Goal: Task Accomplishment & Management: Use online tool/utility

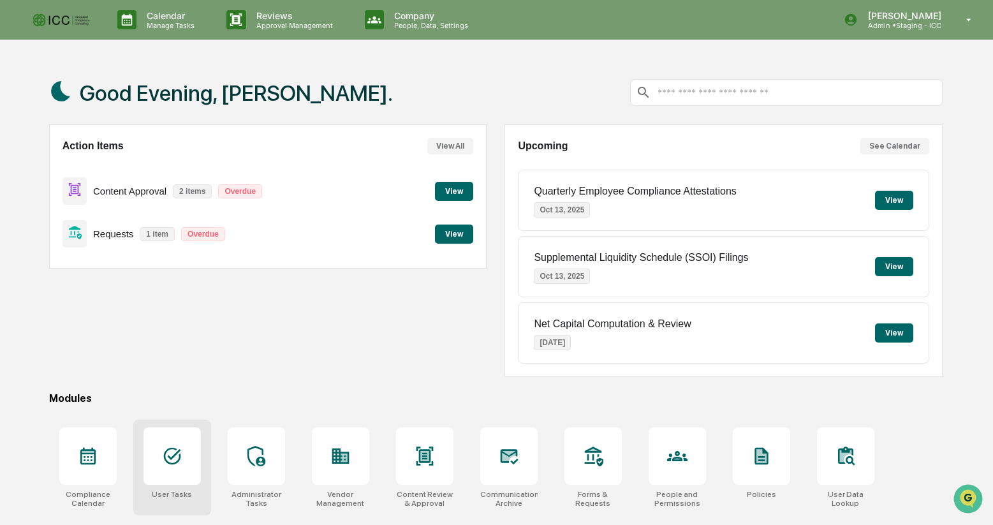
click at [162, 444] on div at bounding box center [171, 455] width 57 height 57
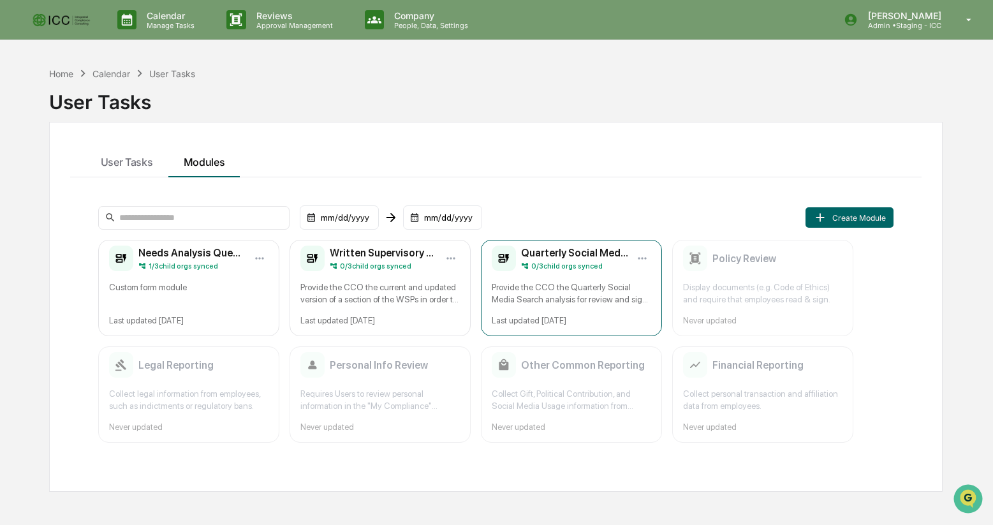
click at [550, 253] on h2 "Quarterly Social Media Search for Associated Persons Review & Sign-off" at bounding box center [574, 253] width 107 height 12
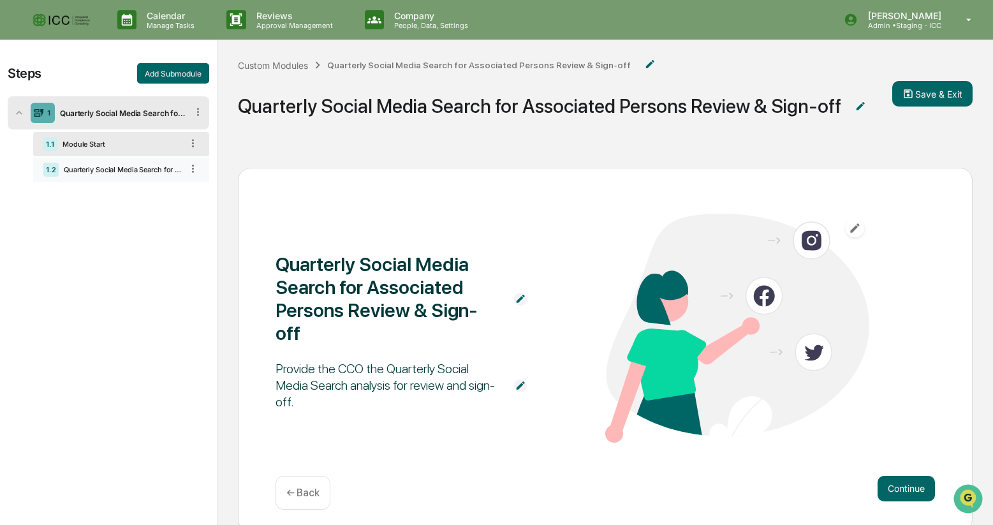
click at [124, 170] on div "Quarterly Social Media Search for Associated Persons Review & Sign-off" at bounding box center [120, 169] width 123 height 9
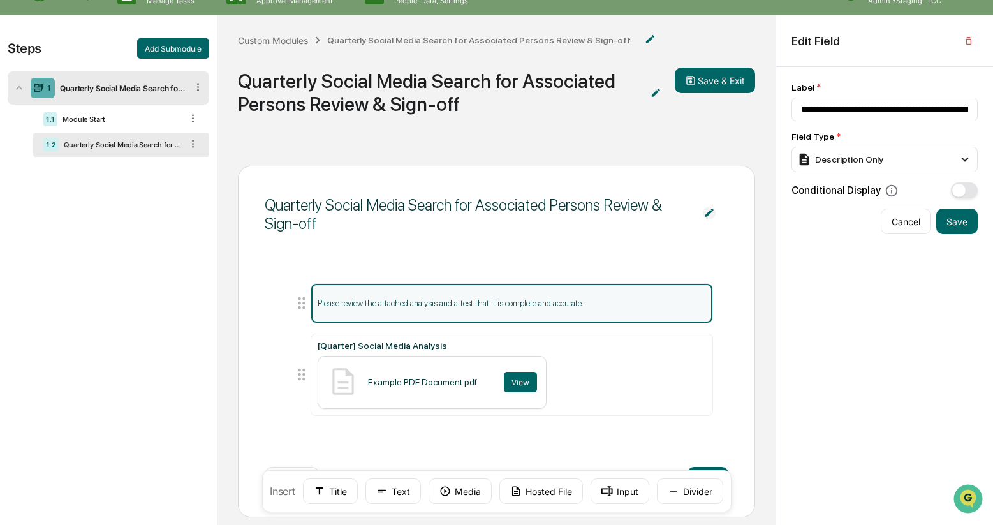
scroll to position [7, 0]
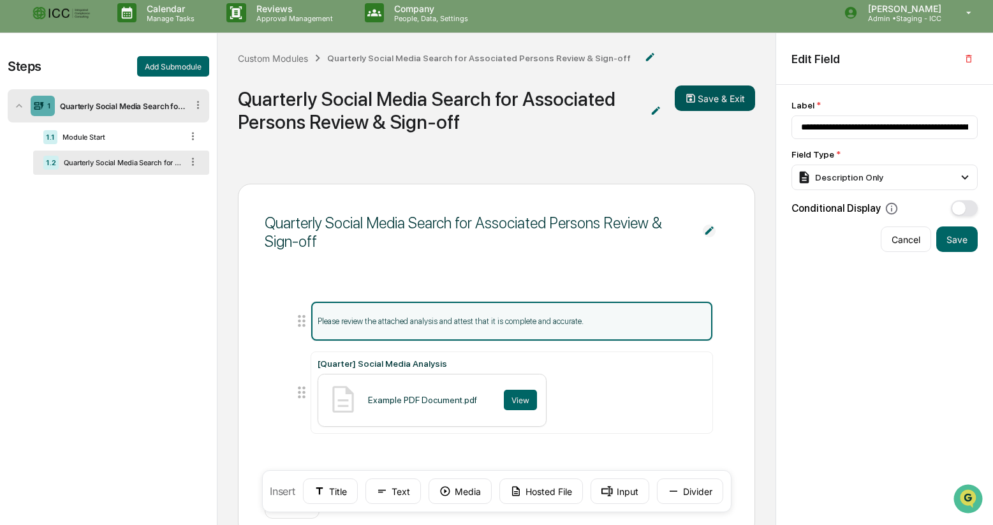
click at [712, 95] on button "Save & Exit" at bounding box center [715, 98] width 80 height 26
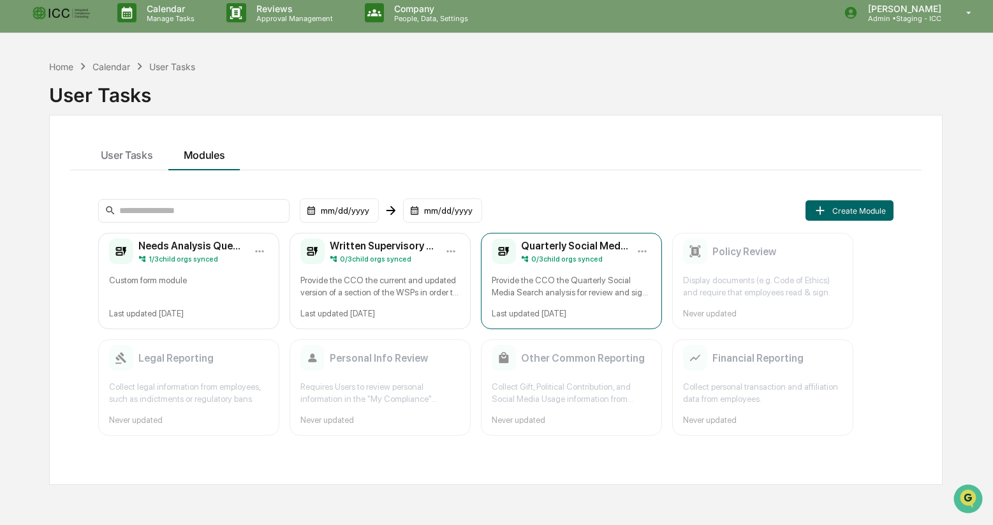
click at [560, 246] on h2 "Quarterly Social Media Search for Associated Persons Review & Sign-off" at bounding box center [574, 246] width 107 height 12
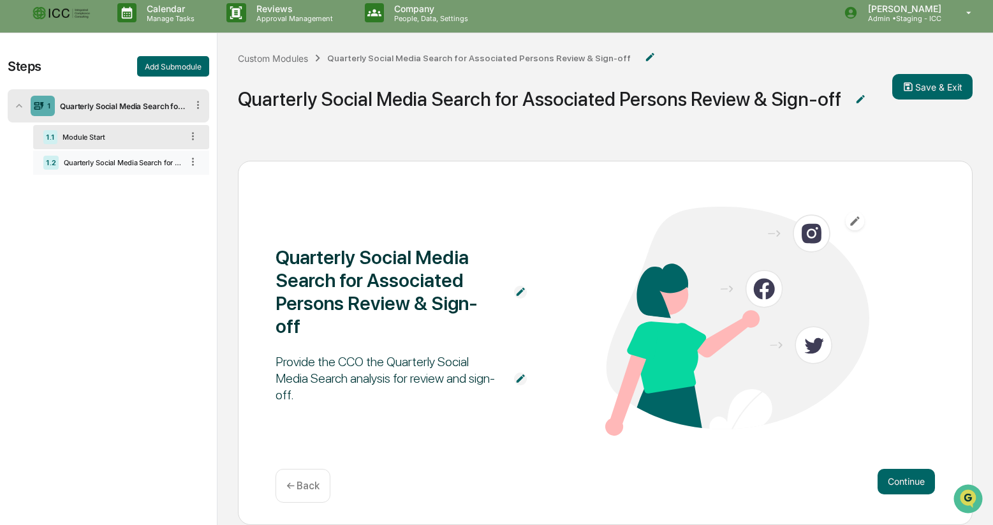
click at [136, 167] on div "Quarterly Social Media Search for Associated Persons Review & Sign-off" at bounding box center [120, 162] width 123 height 9
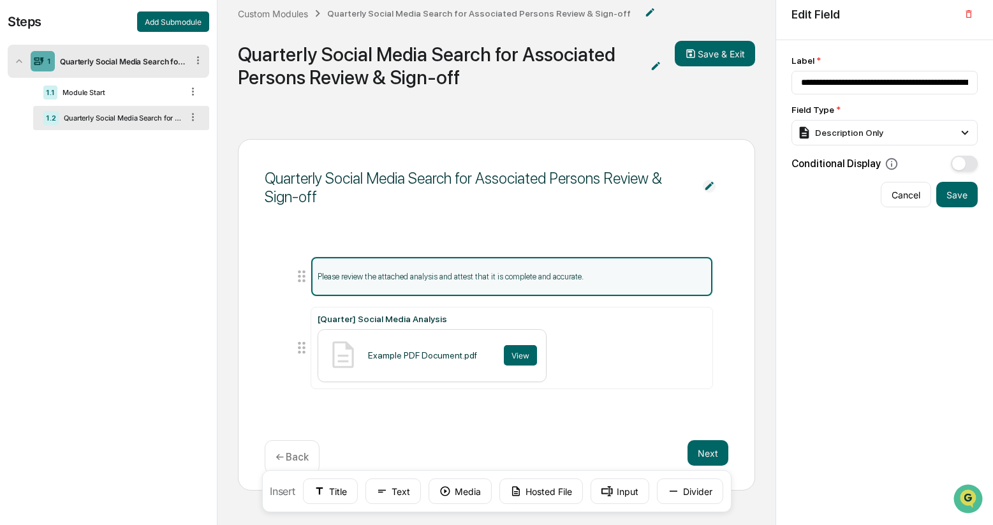
scroll to position [86, 0]
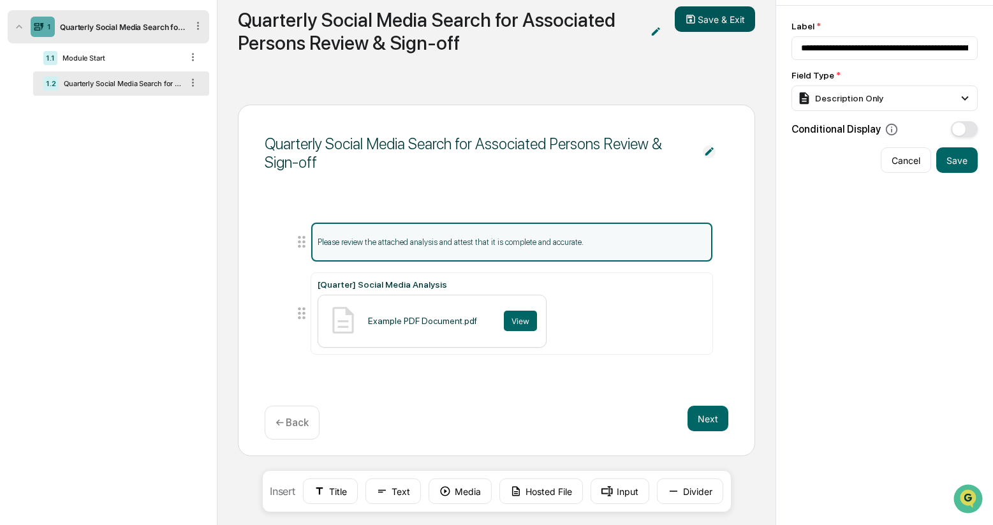
click at [724, 16] on button "Save & Exit" at bounding box center [715, 19] width 80 height 26
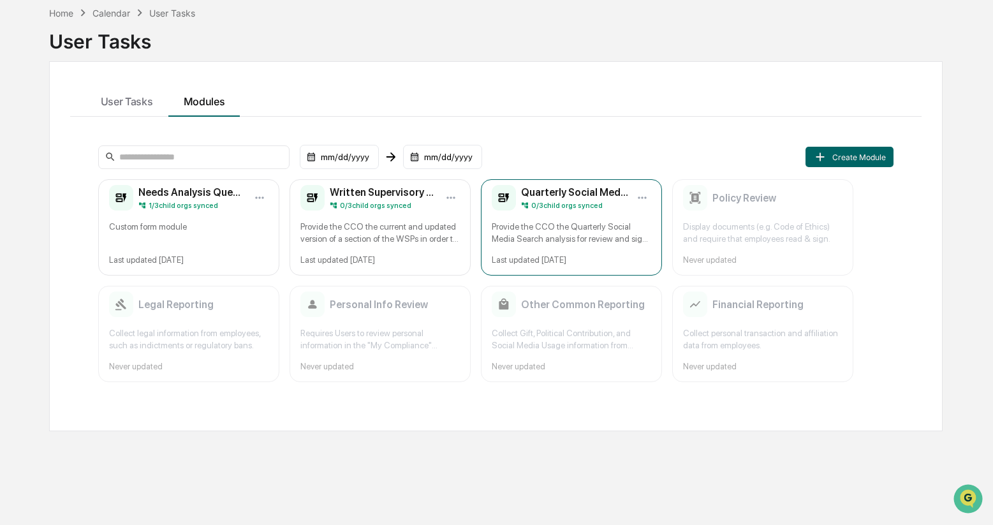
click at [573, 228] on div "Provide the CCO the Quarterly Social Media Search analysis for review and sign-…" at bounding box center [571, 233] width 159 height 24
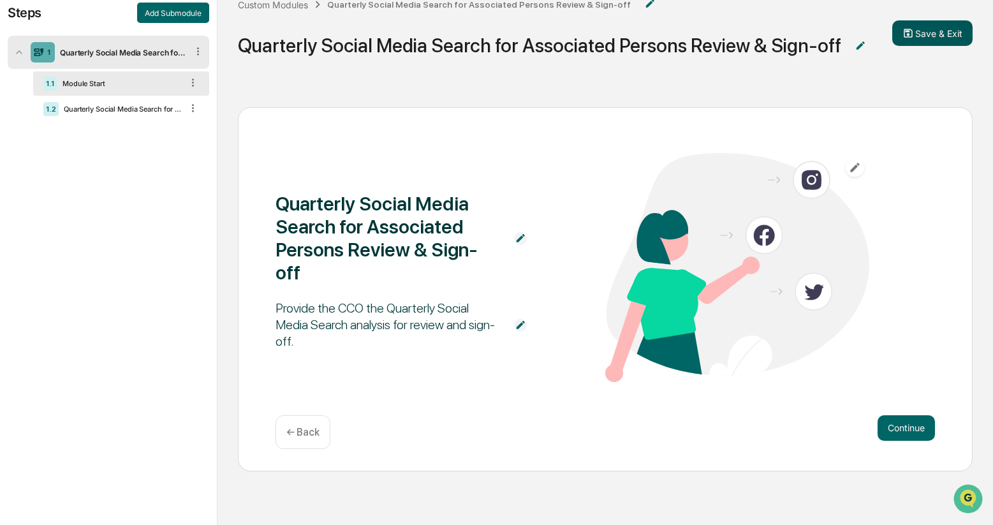
click at [937, 33] on button "Save & Exit" at bounding box center [932, 33] width 80 height 26
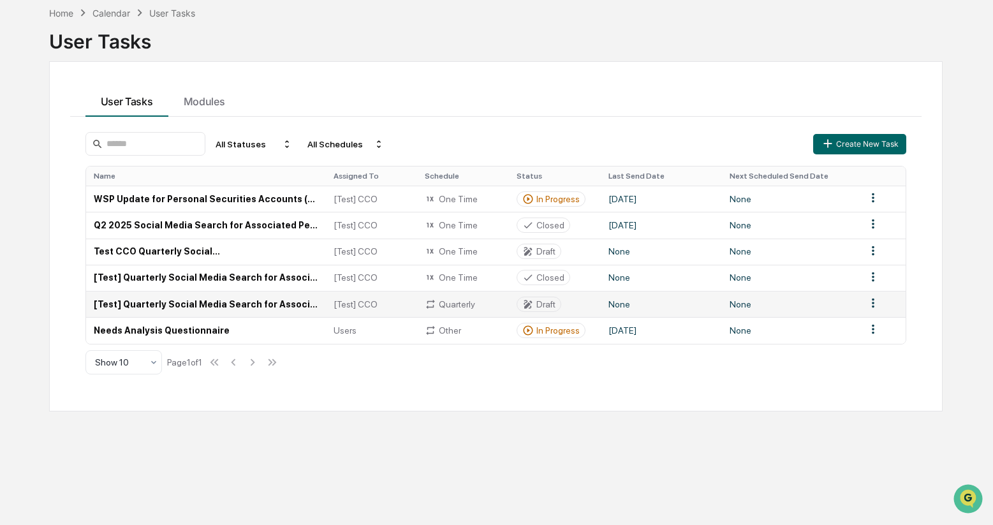
click at [232, 307] on td "[Test] Quarterly Social Media Search for Associated Persons Review & Sign-off" at bounding box center [206, 304] width 240 height 26
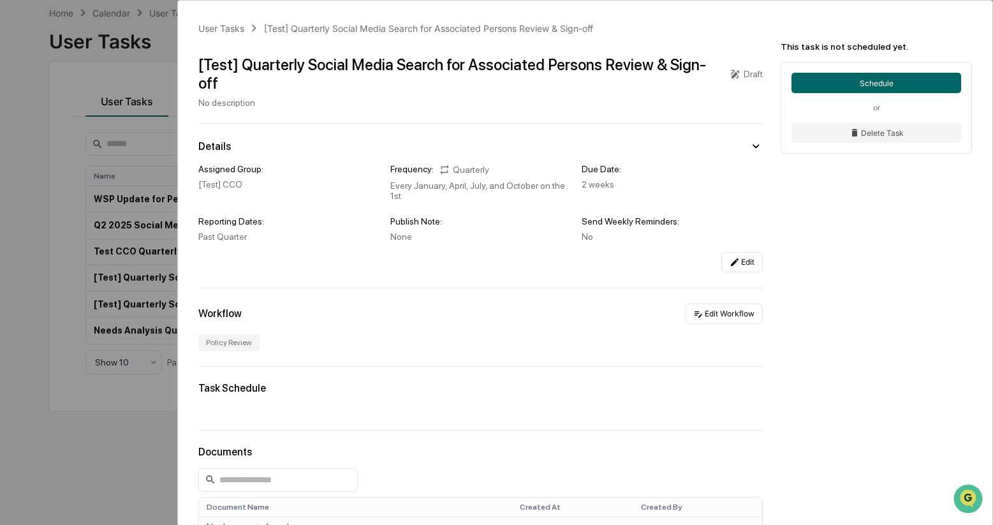
click at [51, 138] on div "User Tasks [Test] Quarterly Social Media Search for Associated Persons Review &…" at bounding box center [496, 262] width 993 height 525
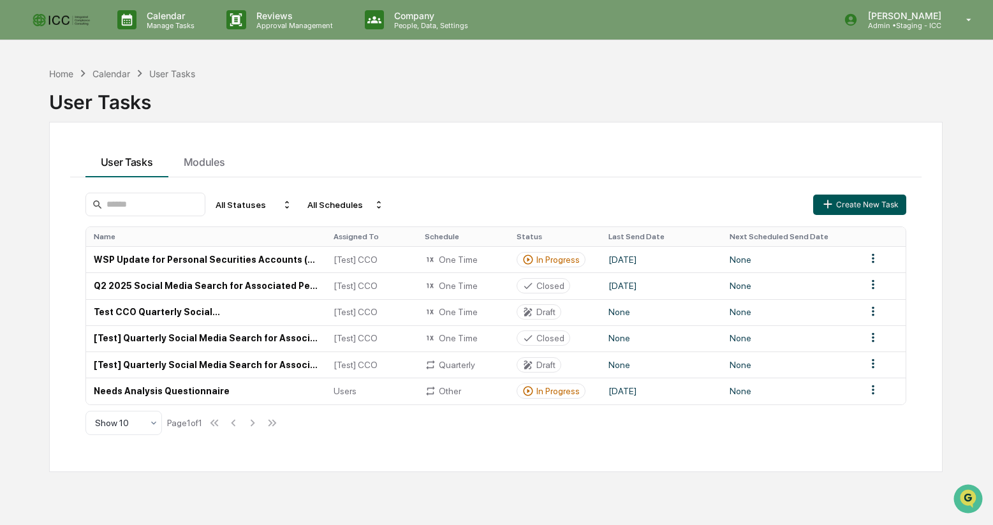
click at [857, 203] on button "Create New Task" at bounding box center [859, 204] width 93 height 20
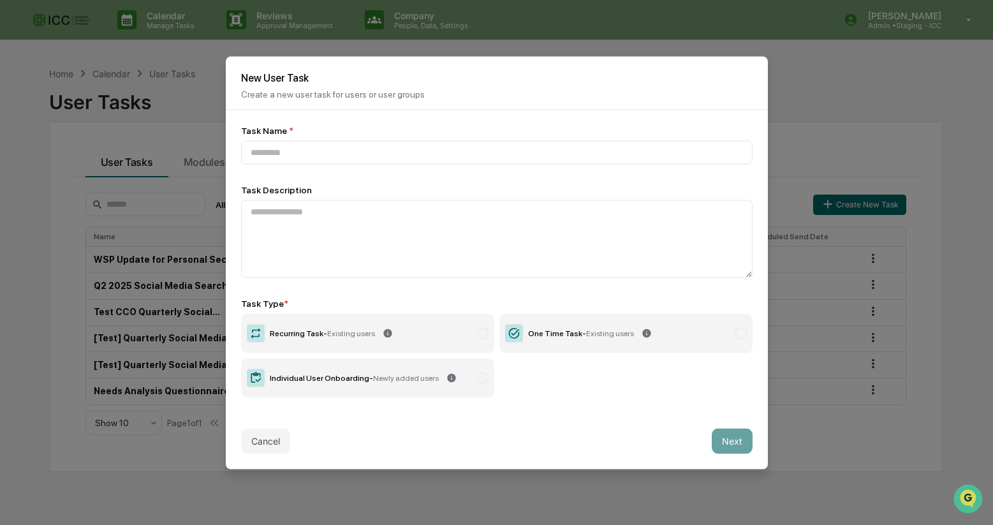
click at [479, 334] on div at bounding box center [482, 332] width 11 height 11
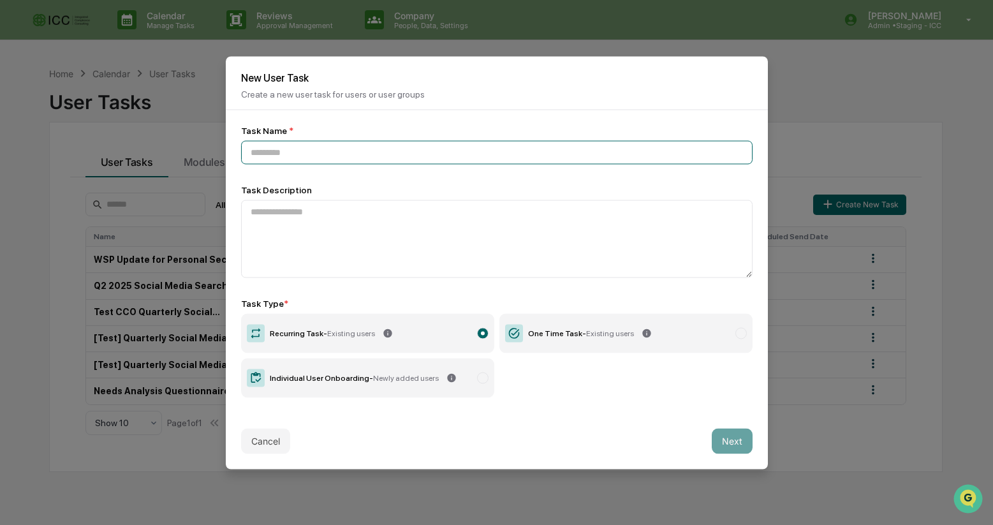
click at [341, 156] on input at bounding box center [496, 152] width 511 height 24
type input "**********"
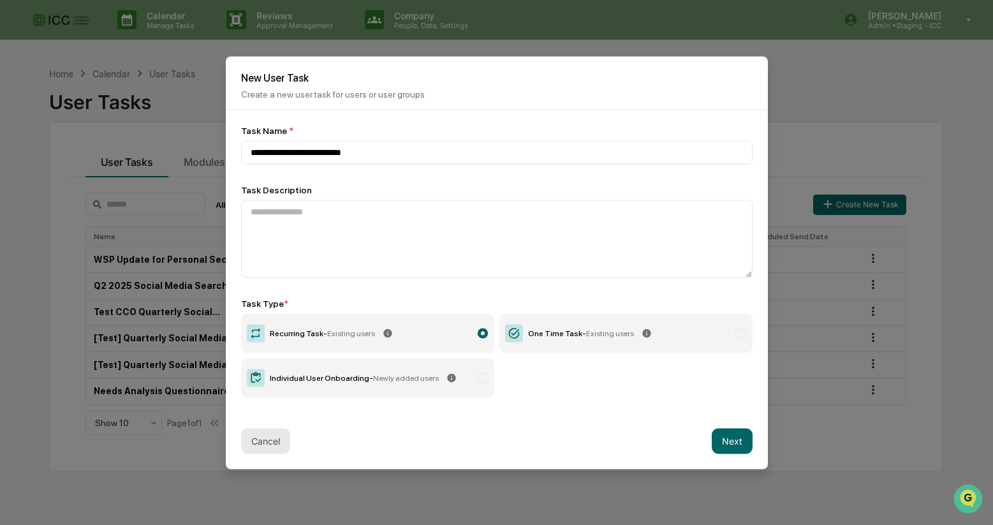
click at [272, 444] on button "Cancel" at bounding box center [265, 441] width 49 height 26
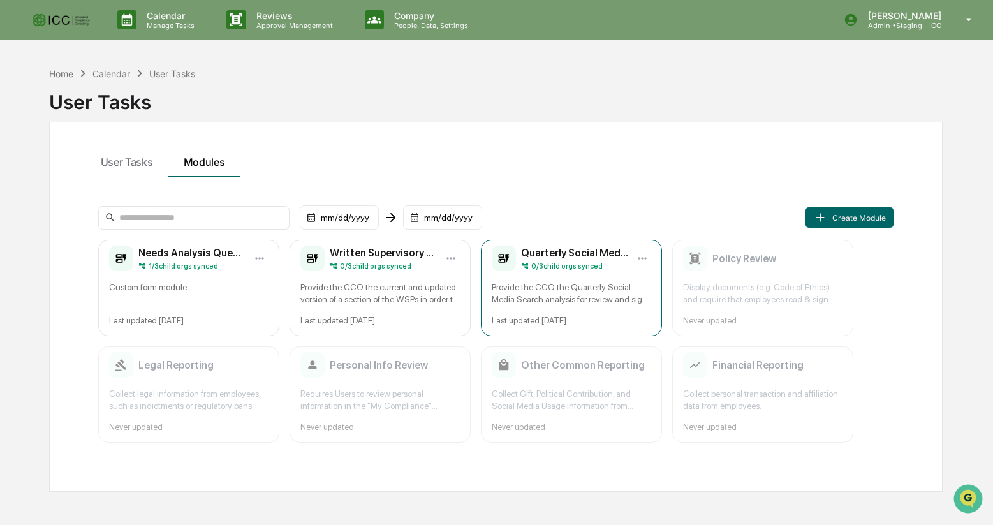
click at [617, 302] on div "Provide the CCO the Quarterly Social Media Search analysis for review and sign-…" at bounding box center [571, 293] width 159 height 24
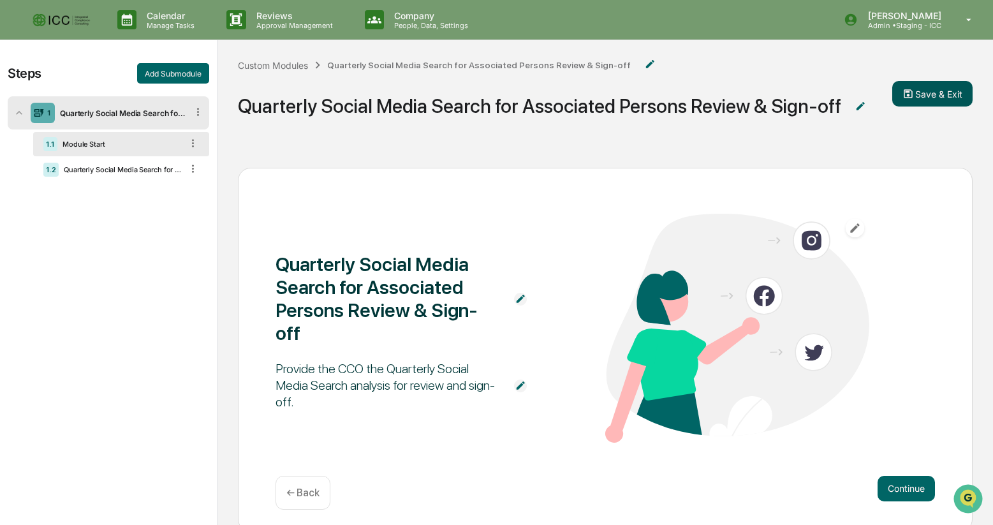
click at [932, 92] on button "Save & Exit" at bounding box center [932, 94] width 80 height 26
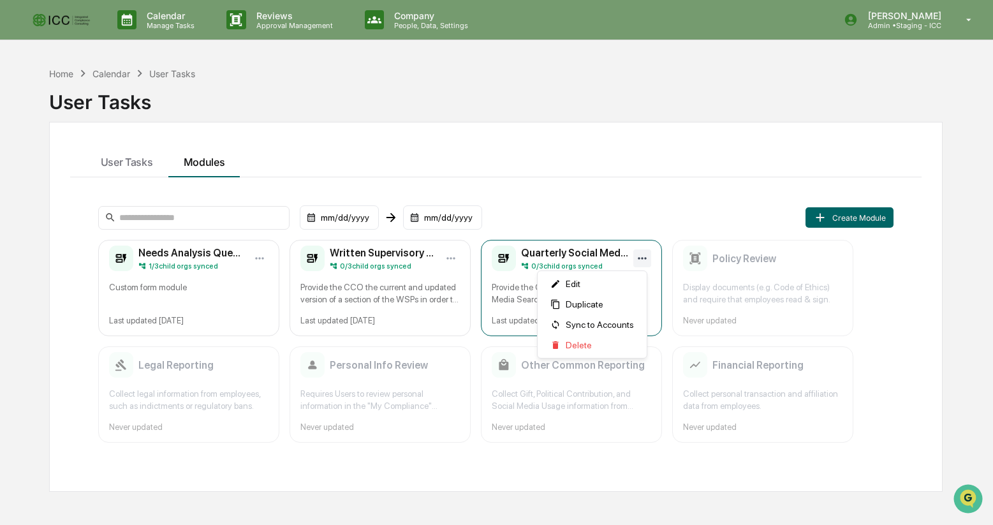
click at [645, 256] on html "Calendar Manage Tasks Reviews Approval Management Company People, Data, Setting…" at bounding box center [496, 262] width 993 height 525
click at [625, 330] on span "Sync to Accounts" at bounding box center [600, 324] width 68 height 10
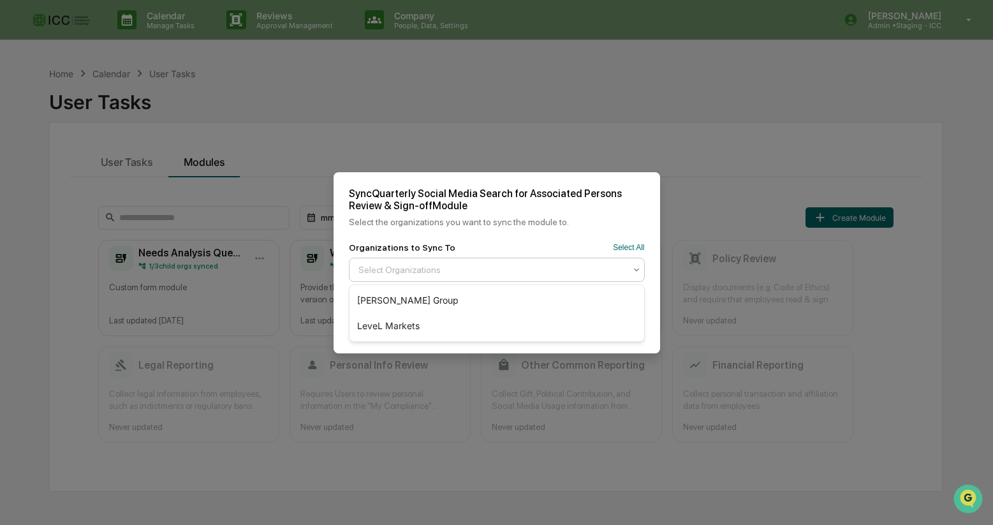
click at [633, 267] on icon at bounding box center [636, 270] width 10 height 10
click at [597, 327] on div "LeveL Markets" at bounding box center [496, 326] width 295 height 26
click at [467, 351] on div "Cancel Sync" at bounding box center [496, 325] width 326 height 56
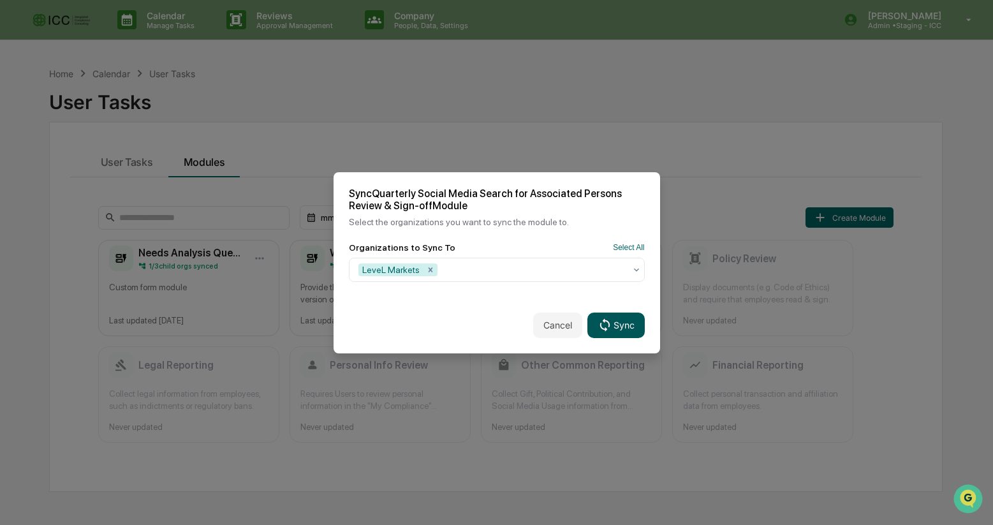
click at [626, 324] on button "Sync" at bounding box center [615, 325] width 57 height 26
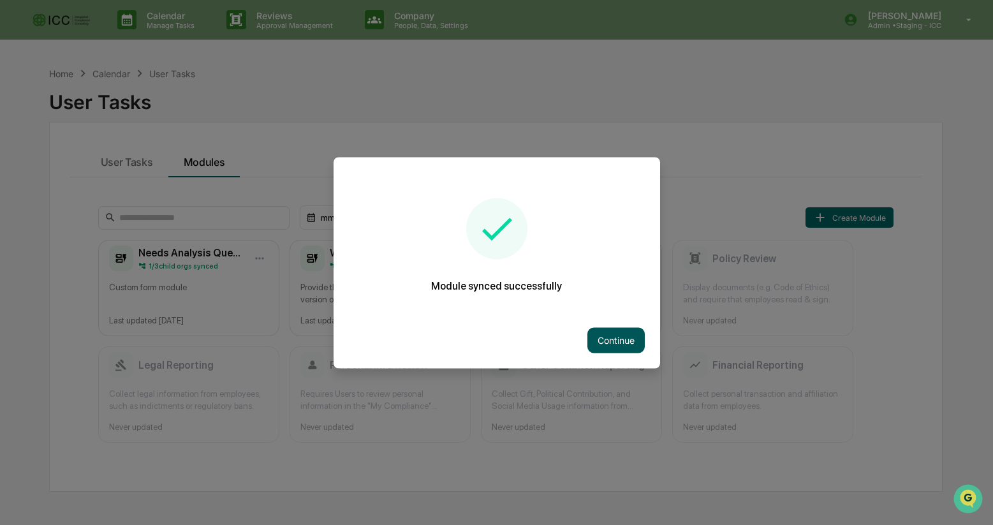
click at [620, 342] on button "Continue" at bounding box center [615, 340] width 57 height 26
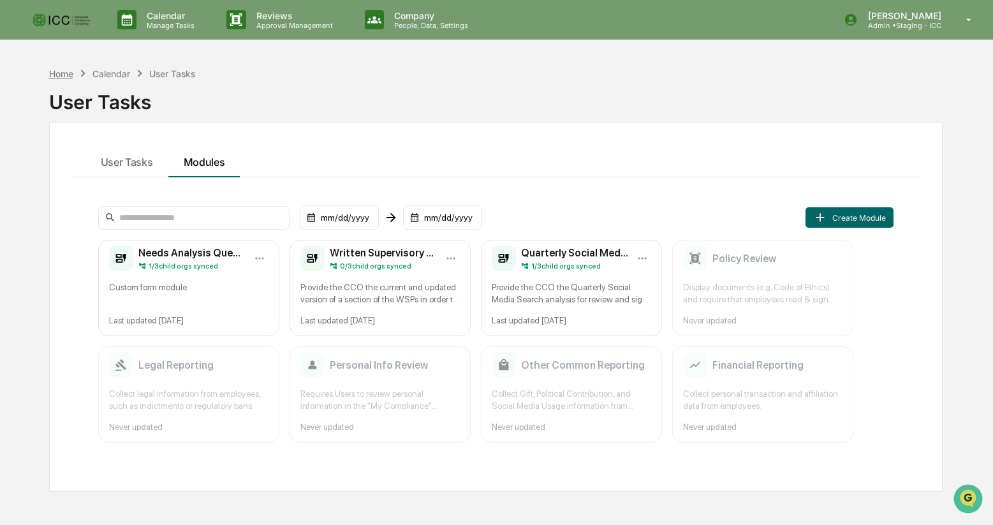
click at [64, 74] on div "Home" at bounding box center [61, 73] width 24 height 11
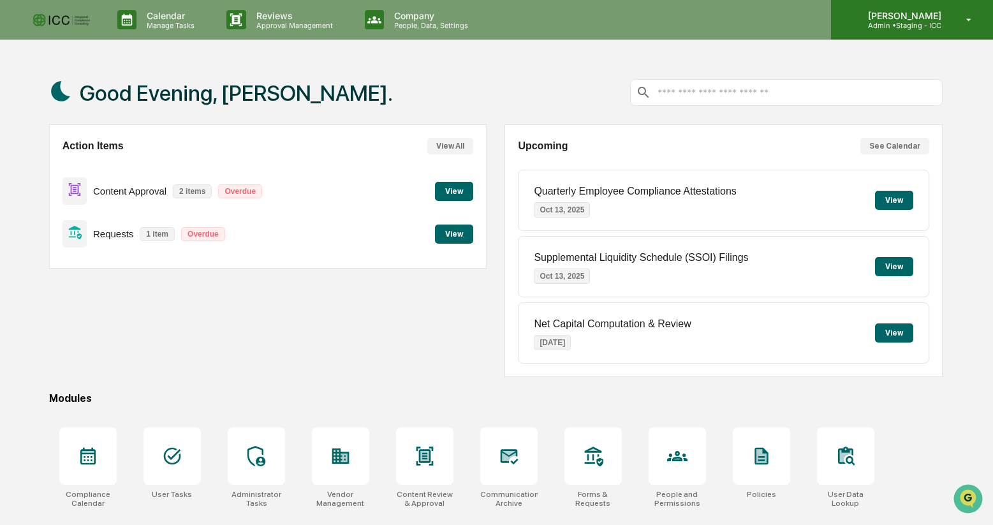
click at [942, 16] on p "[PERSON_NAME]" at bounding box center [903, 15] width 90 height 11
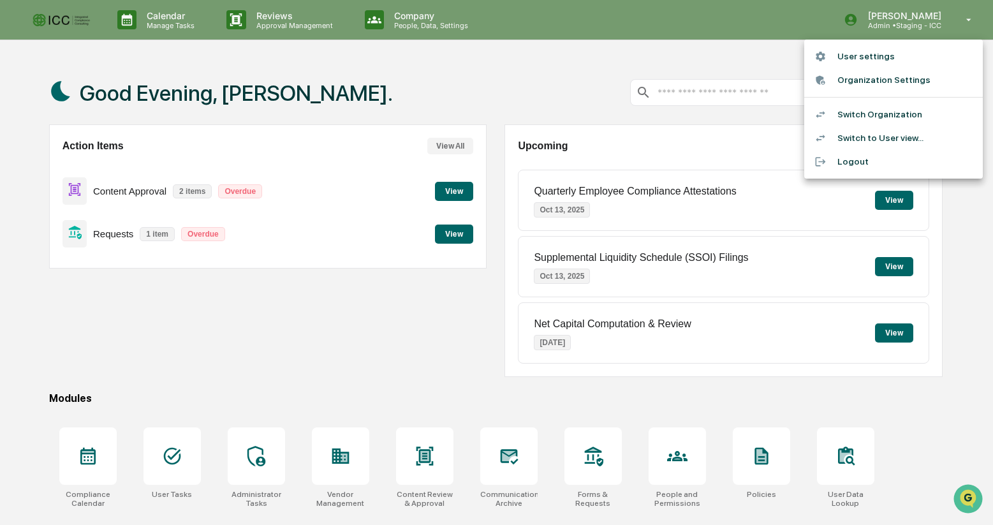
click at [891, 108] on li "Switch Organization" at bounding box center [893, 115] width 179 height 24
